Goal: Task Accomplishment & Management: Complete application form

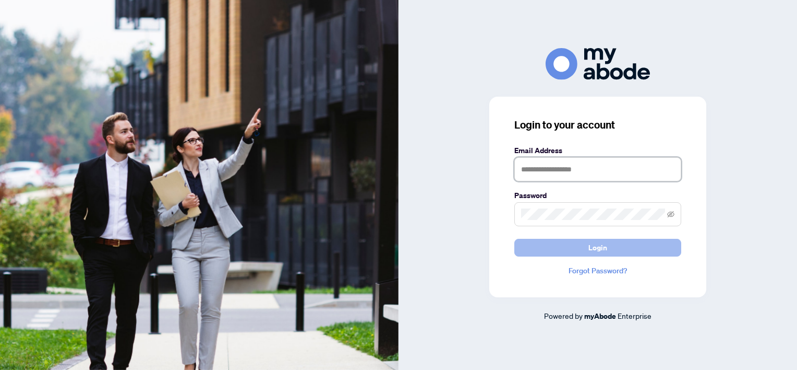
type input "**********"
click at [601, 247] on span "Login" at bounding box center [598, 247] width 19 height 17
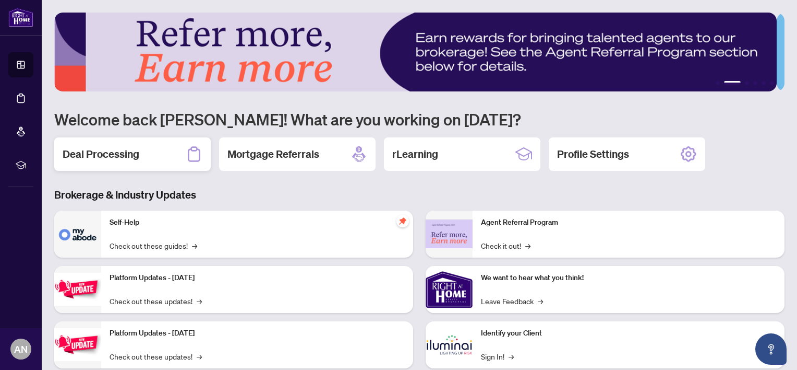
click at [117, 156] on h2 "Deal Processing" at bounding box center [101, 154] width 77 height 15
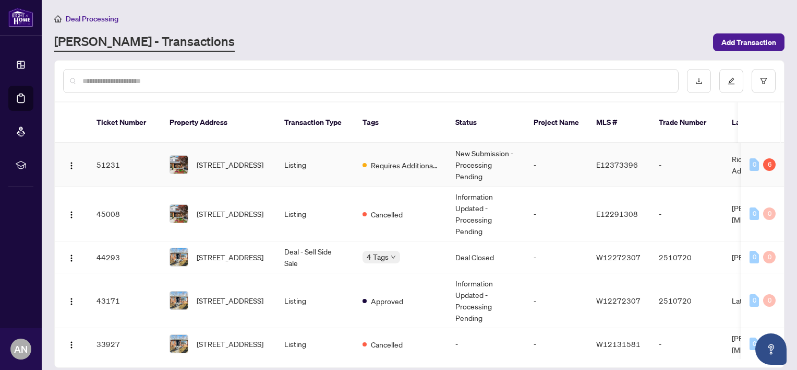
click at [103, 152] on td "51231" at bounding box center [124, 164] width 73 height 43
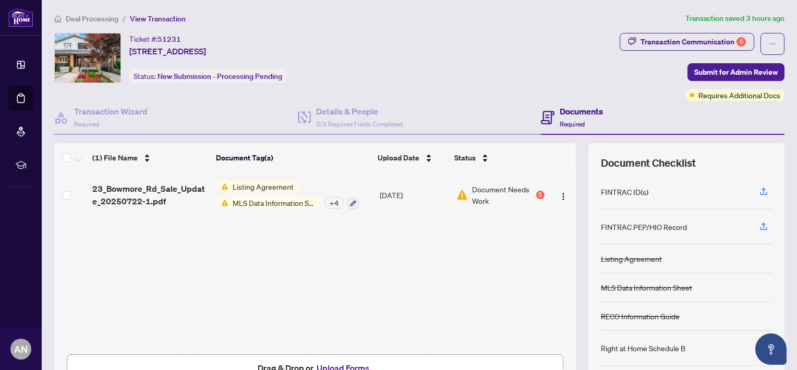
scroll to position [66, 0]
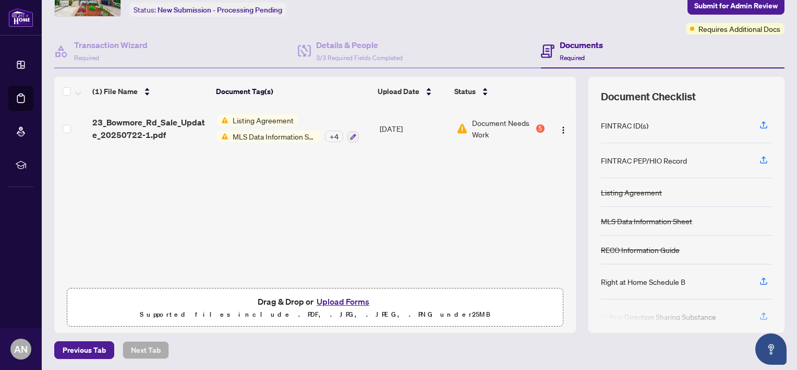
click at [339, 299] on button "Upload Forms" at bounding box center [343, 301] width 59 height 14
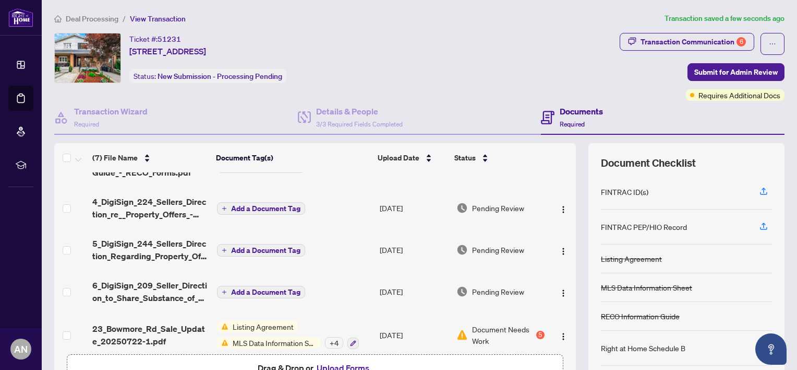
scroll to position [121, 0]
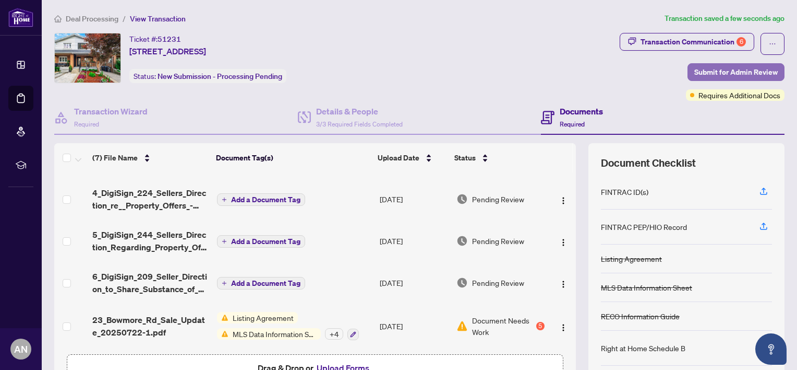
click at [730, 74] on span "Submit for Admin Review" at bounding box center [737, 72] width 84 height 17
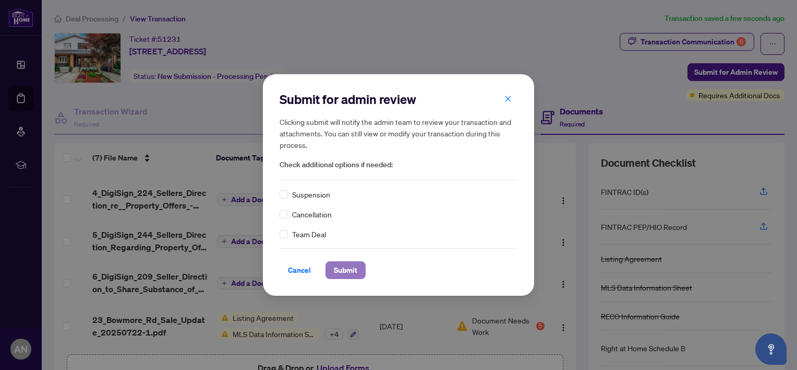
click at [359, 265] on button "Submit" at bounding box center [346, 270] width 40 height 18
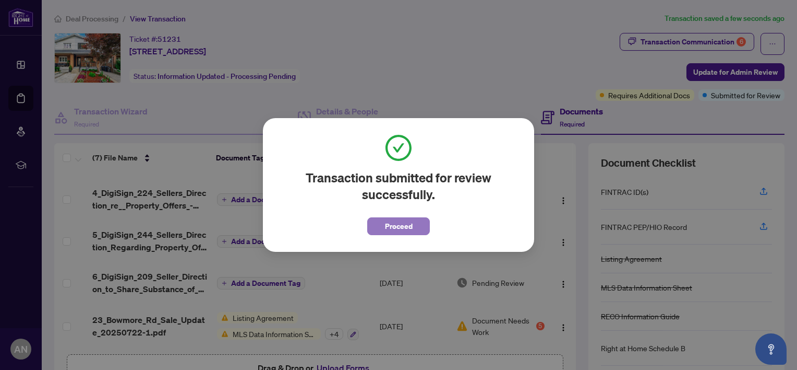
click at [403, 228] on span "Proceed" at bounding box center [399, 226] width 28 height 17
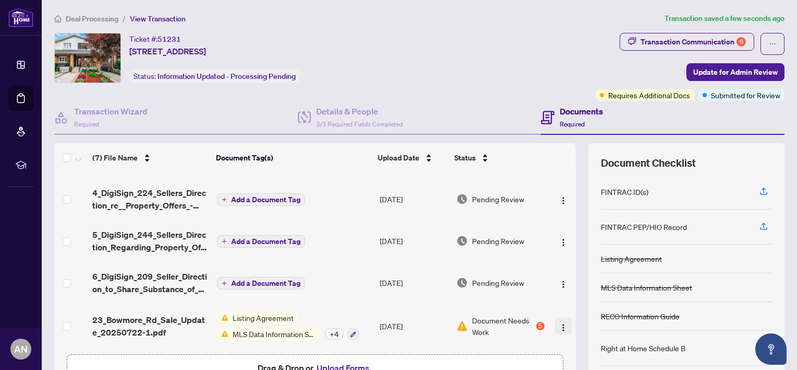
click at [559, 327] on span "button" at bounding box center [563, 325] width 8 height 11
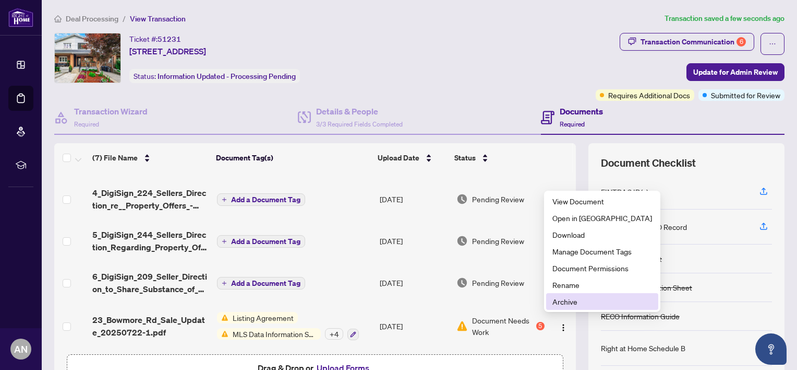
click at [568, 301] on span "Archive" at bounding box center [603, 300] width 100 height 11
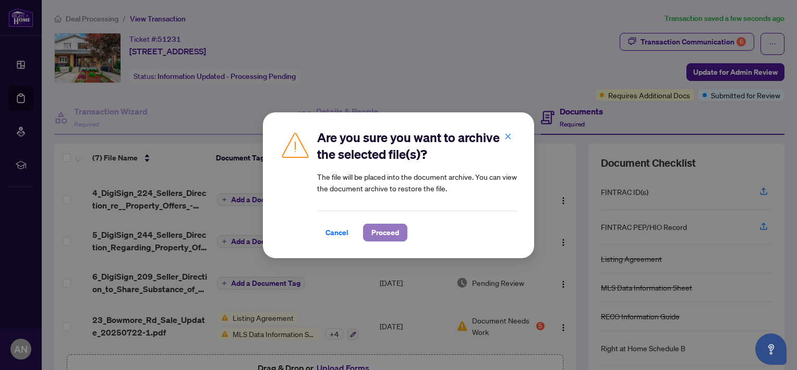
click at [389, 231] on span "Proceed" at bounding box center [386, 232] width 28 height 17
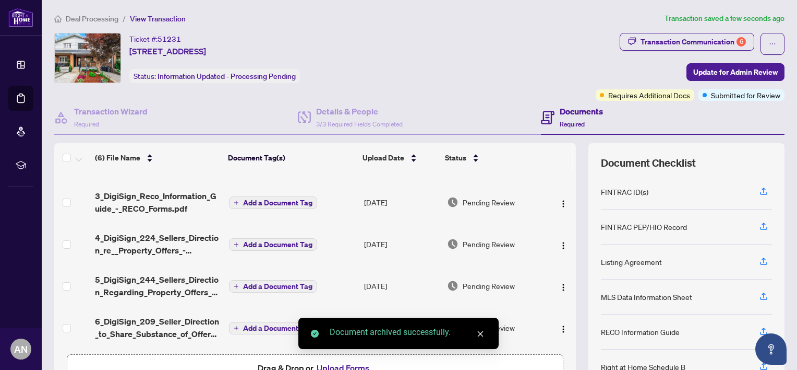
scroll to position [77, 0]
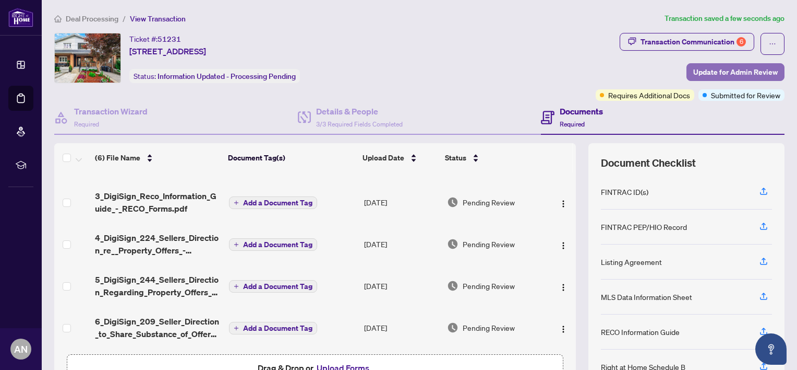
click at [719, 74] on span "Update for Admin Review" at bounding box center [736, 72] width 85 height 17
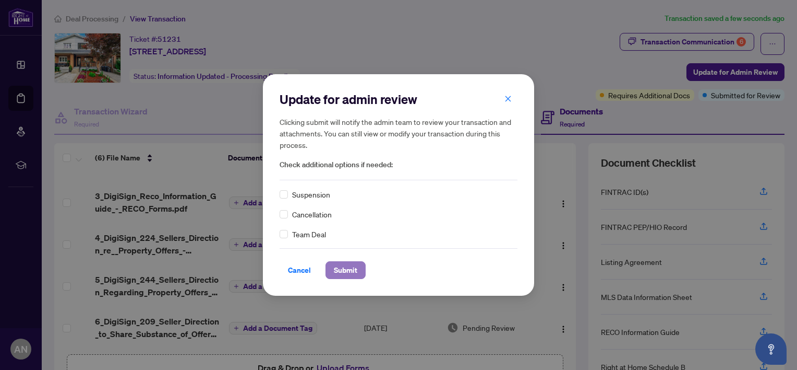
click at [349, 273] on span "Submit" at bounding box center [345, 269] width 23 height 17
